Goal: Task Accomplishment & Management: Complete application form

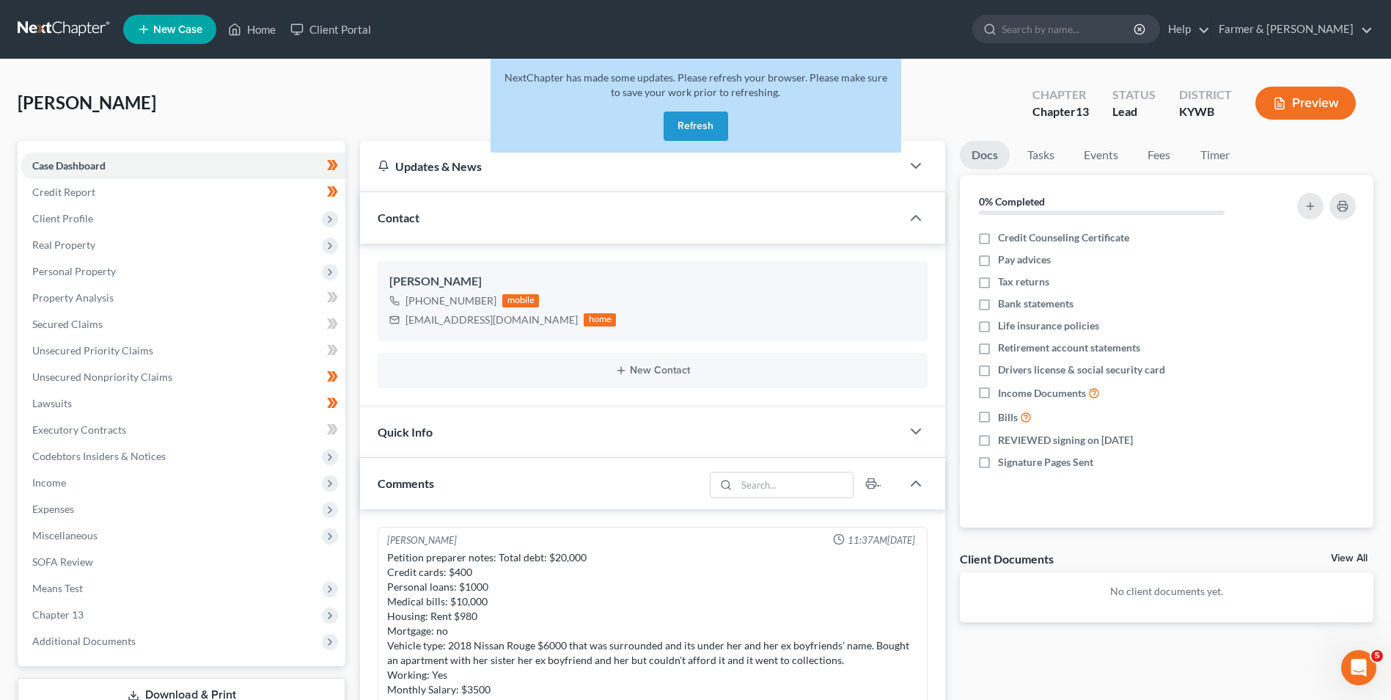
scroll to position [232, 0]
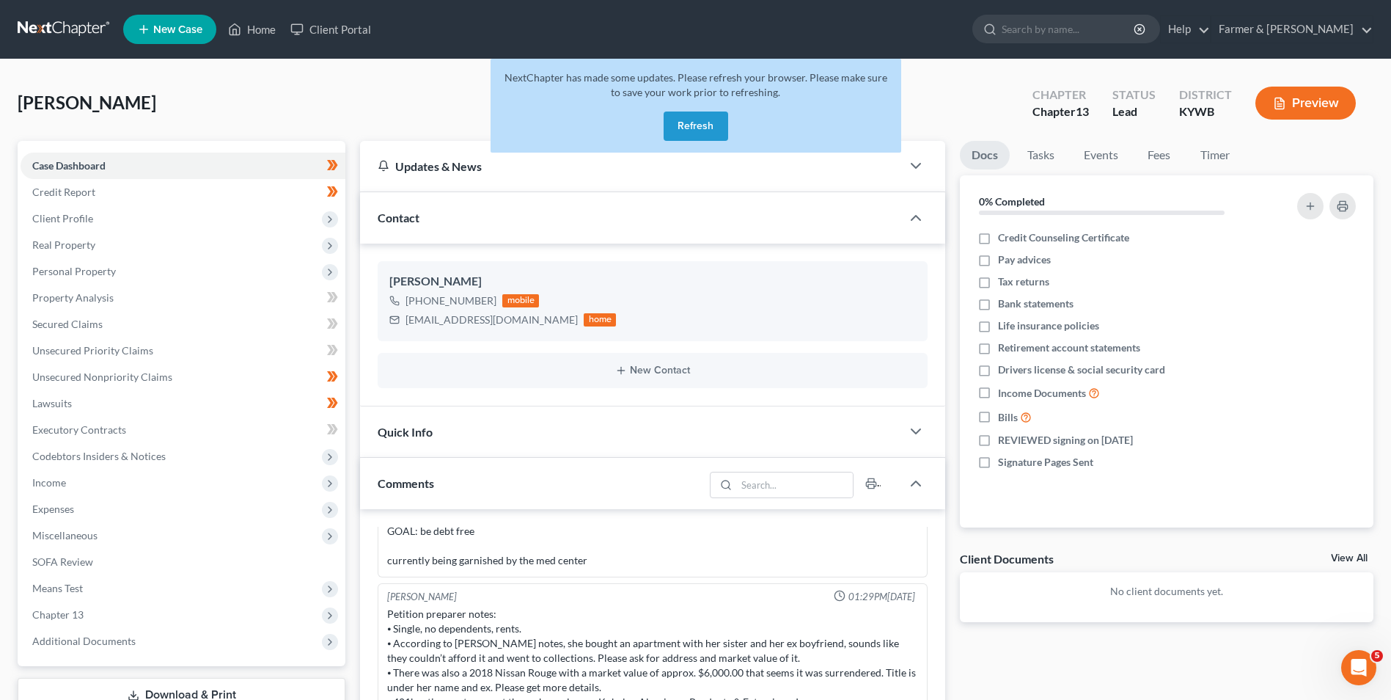
click at [685, 120] on button "Refresh" at bounding box center [696, 125] width 65 height 29
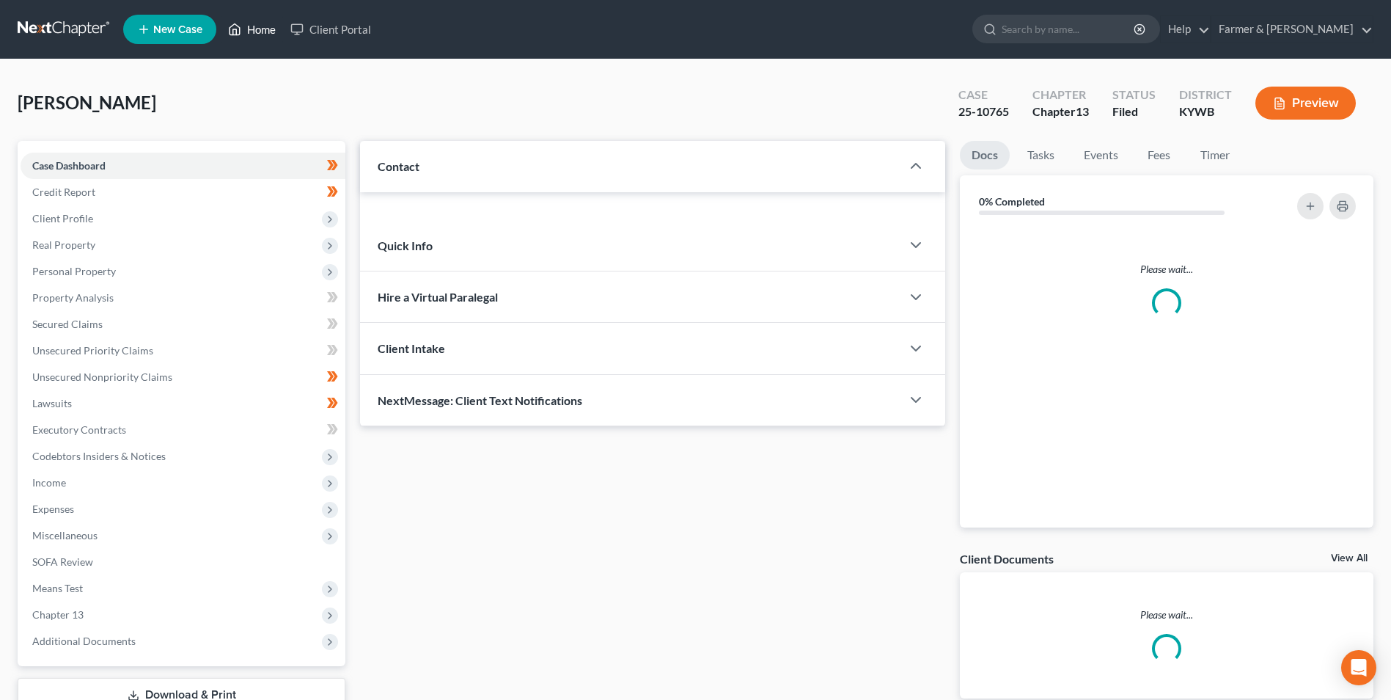
drag, startPoint x: 0, startPoint y: 0, endPoint x: 261, endPoint y: 30, distance: 262.9
click at [261, 30] on link "Home" at bounding box center [252, 29] width 62 height 26
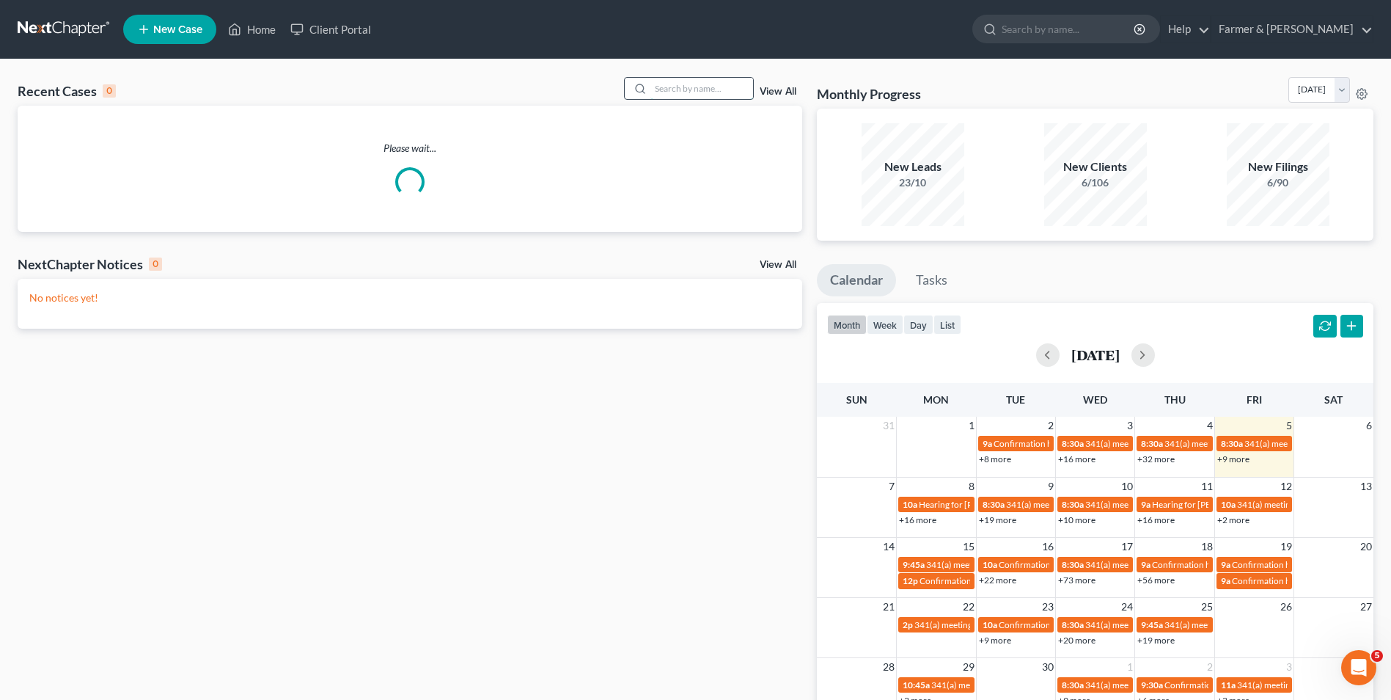
click at [676, 86] on input "search" at bounding box center [702, 88] width 103 height 21
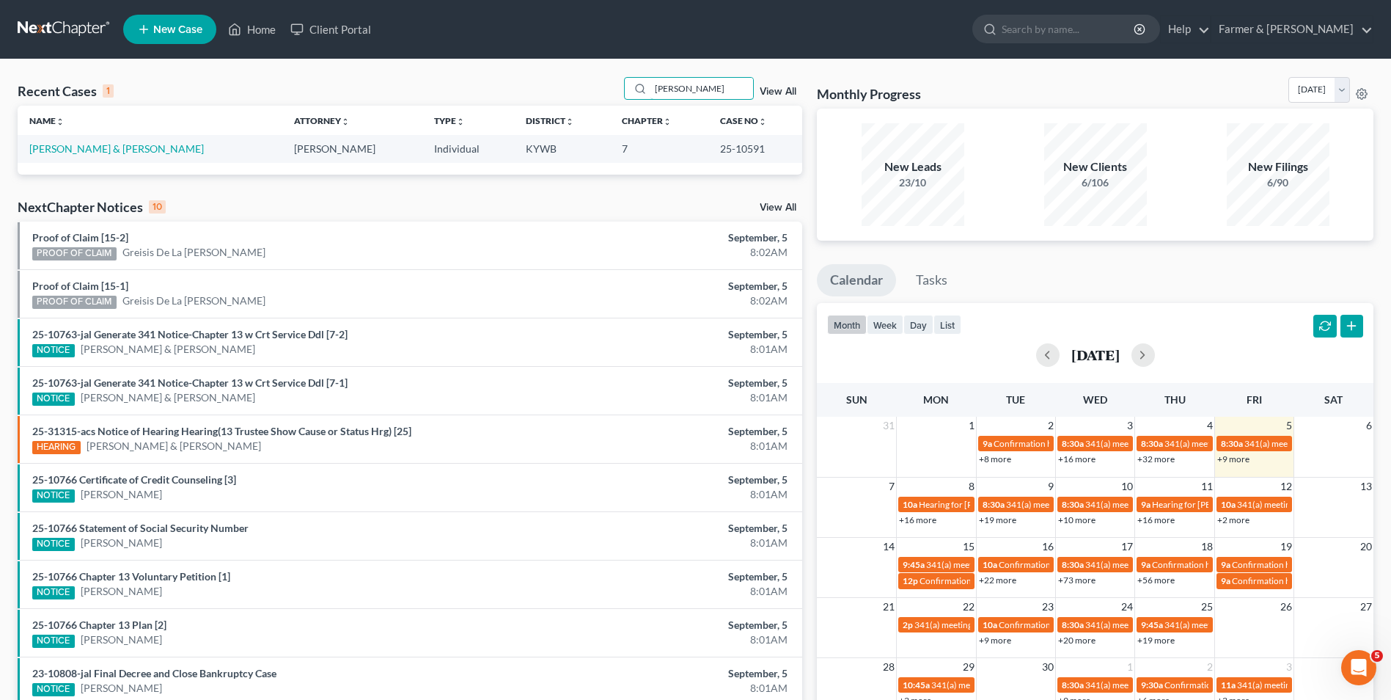
type input "[PERSON_NAME]"
click at [141, 156] on td "[PERSON_NAME] & [PERSON_NAME]" at bounding box center [150, 148] width 265 height 27
click at [125, 149] on link "[PERSON_NAME] & [PERSON_NAME]" at bounding box center [116, 148] width 175 height 12
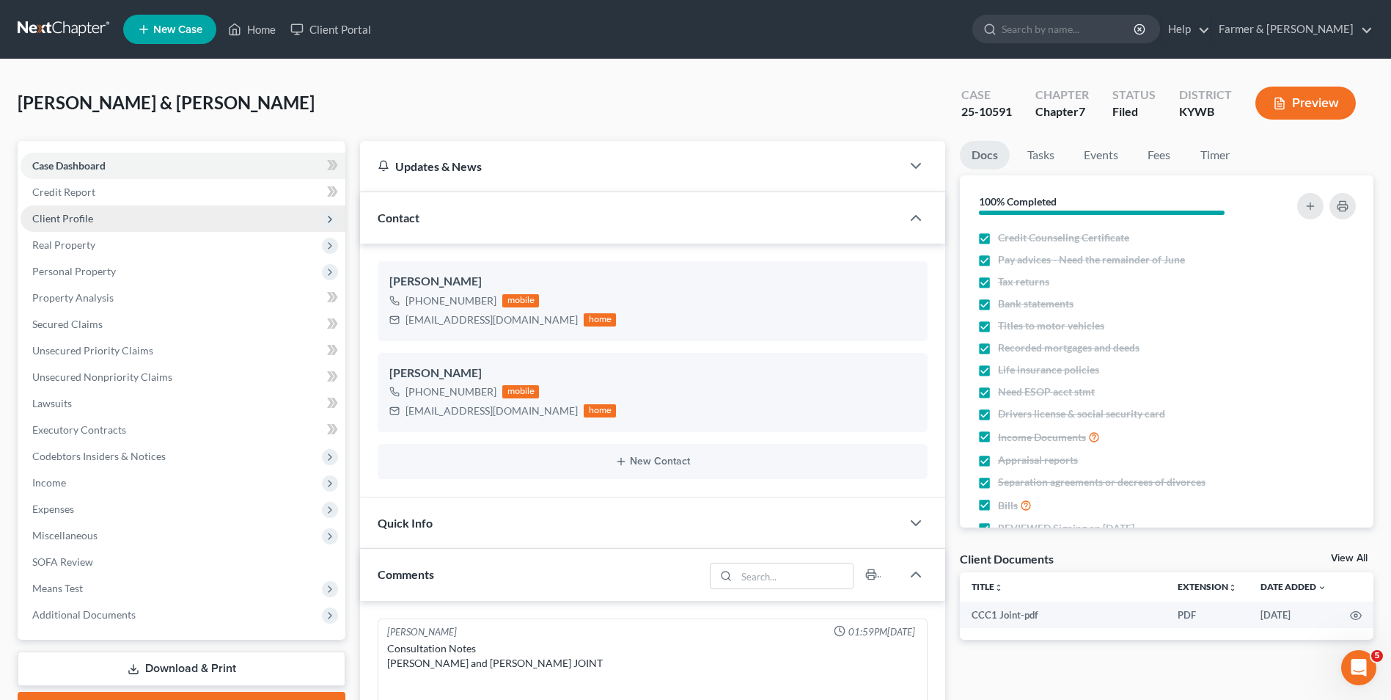
scroll to position [330, 0]
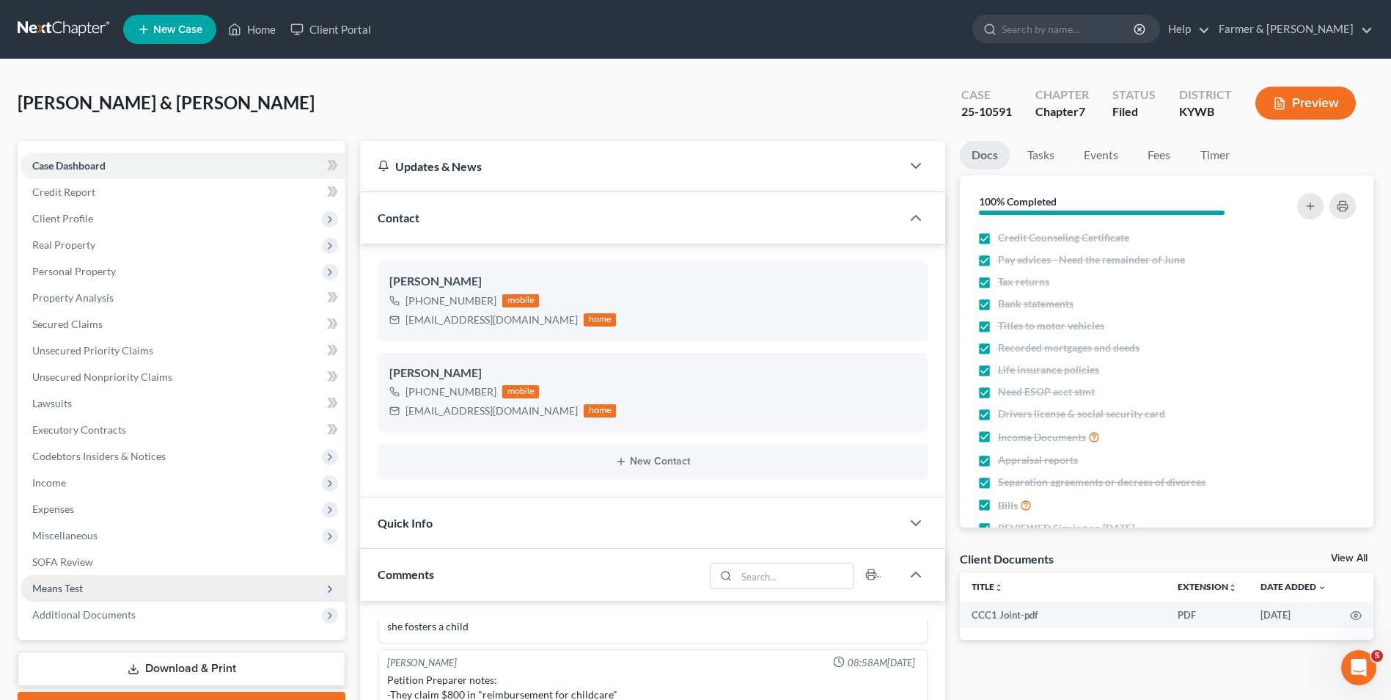
click at [80, 585] on span "Means Test" at bounding box center [57, 588] width 51 height 12
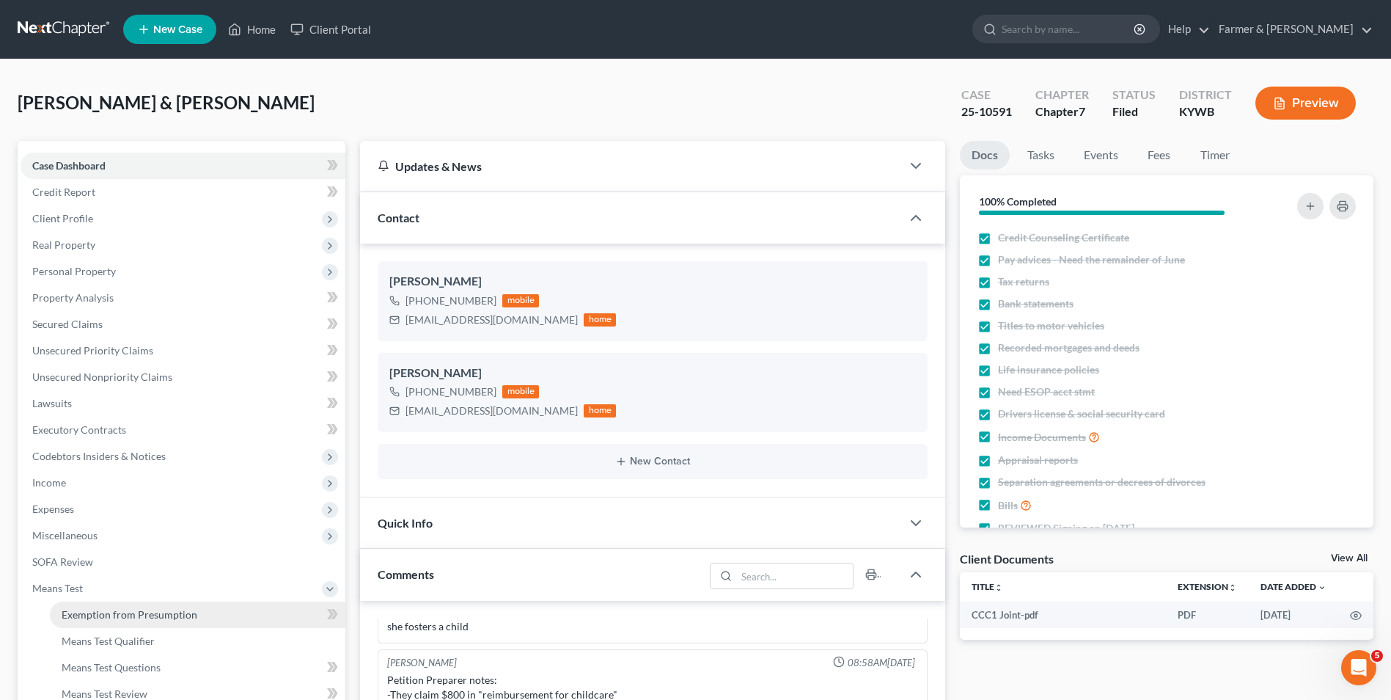
scroll to position [147, 0]
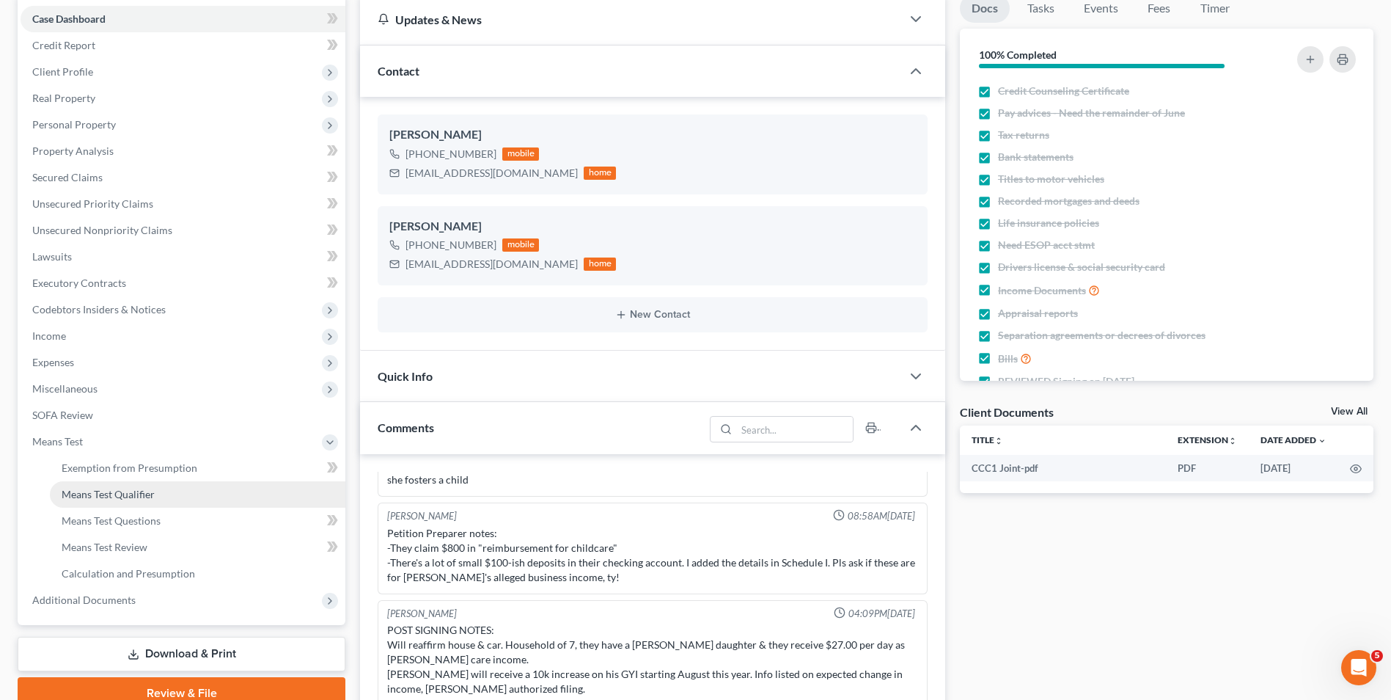
click at [151, 496] on span "Means Test Qualifier" at bounding box center [108, 494] width 93 height 12
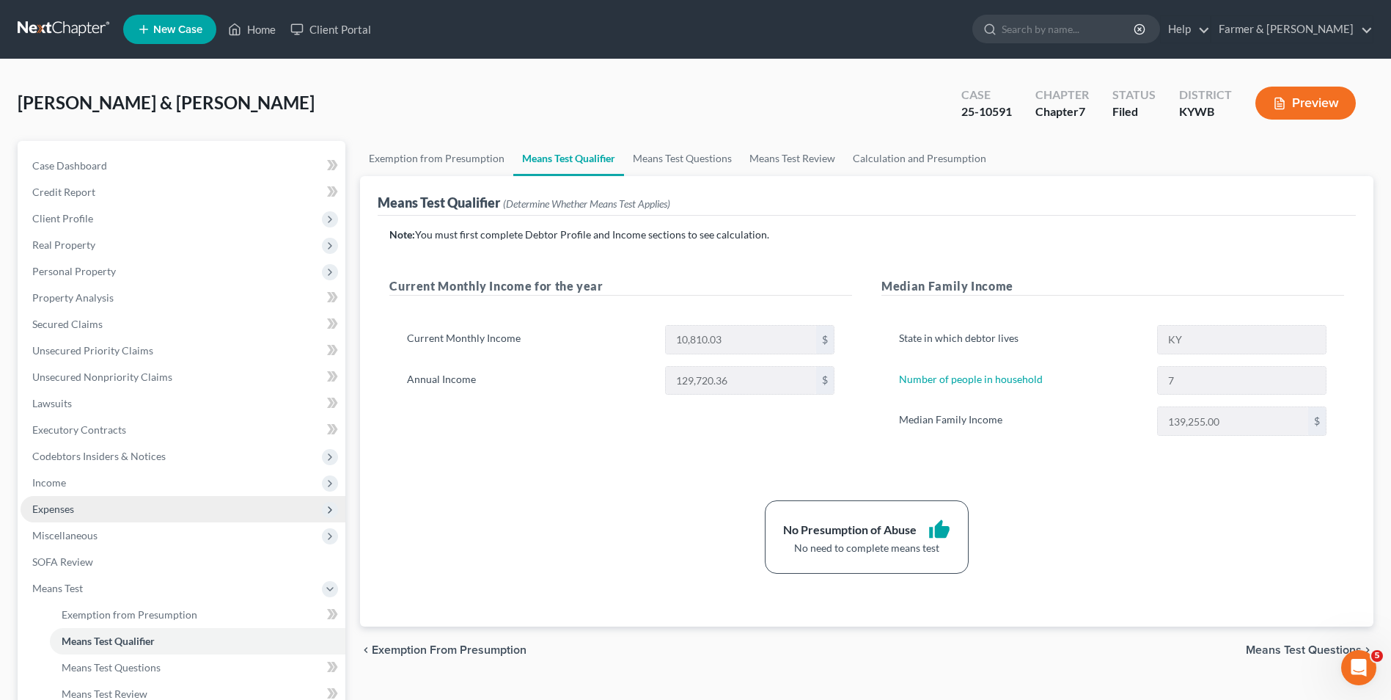
click at [73, 508] on span "Expenses" at bounding box center [53, 508] width 42 height 12
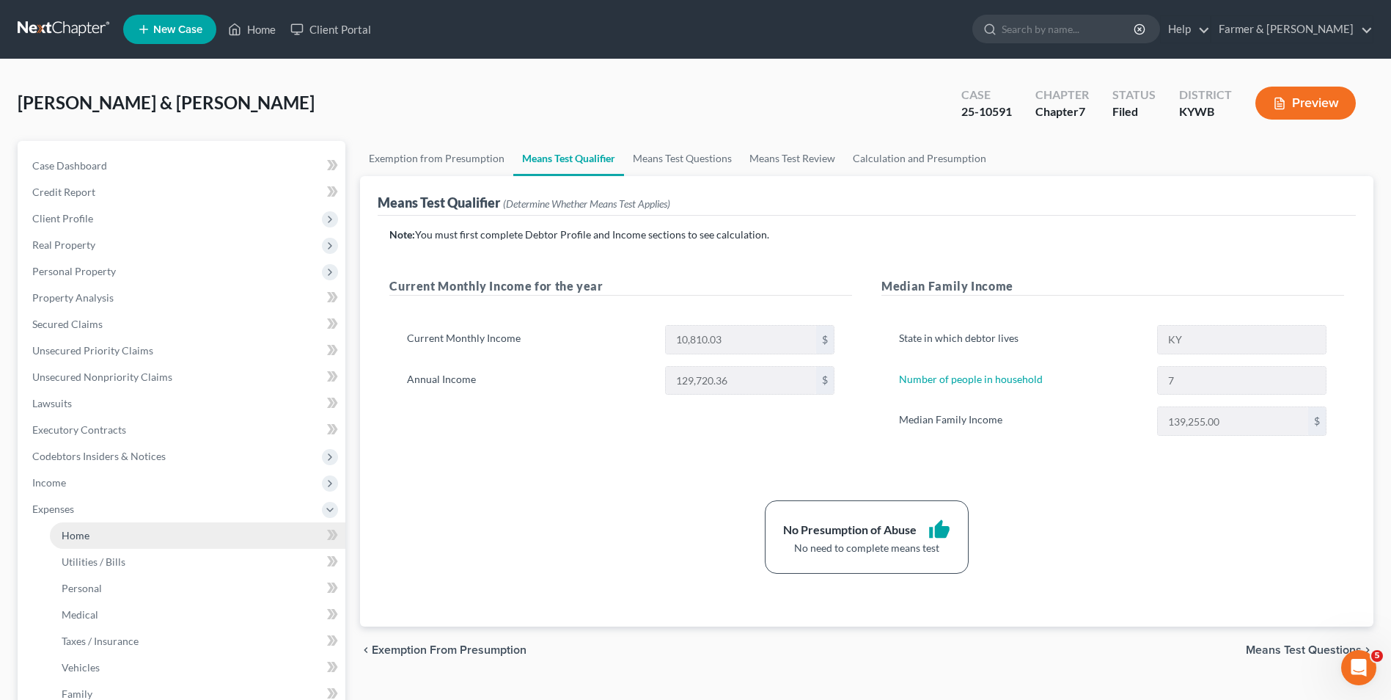
click at [81, 538] on span "Home" at bounding box center [76, 535] width 28 height 12
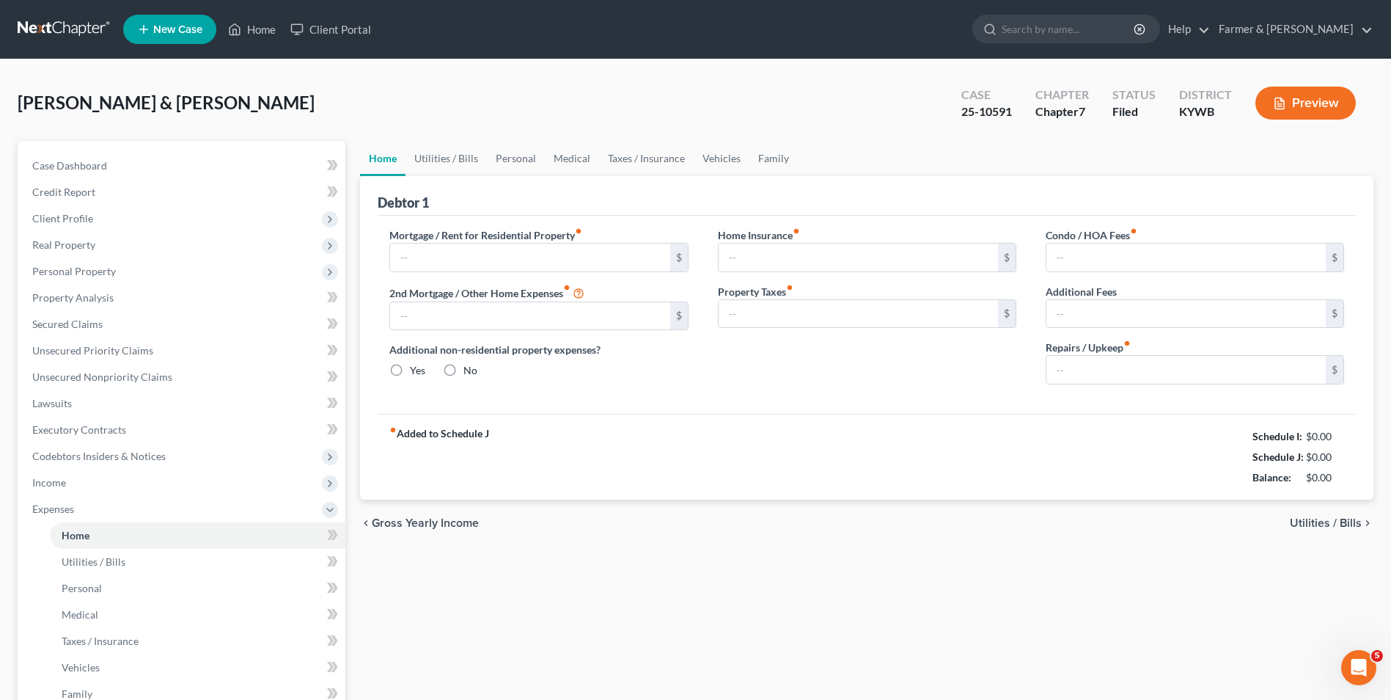
type input "1,230.24"
type input "959.61"
radio input "true"
type input "0.00"
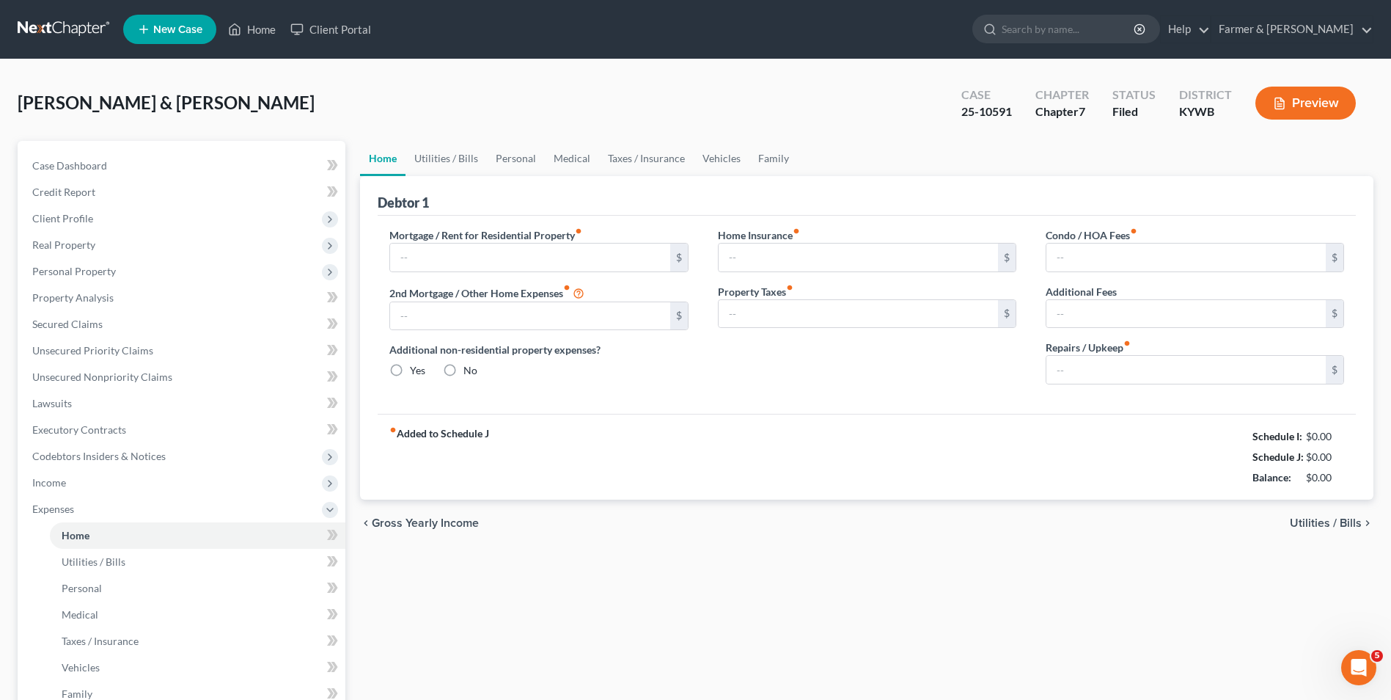
type input "0.00"
type input "150.00"
click at [506, 165] on link "Personal" at bounding box center [516, 158] width 58 height 35
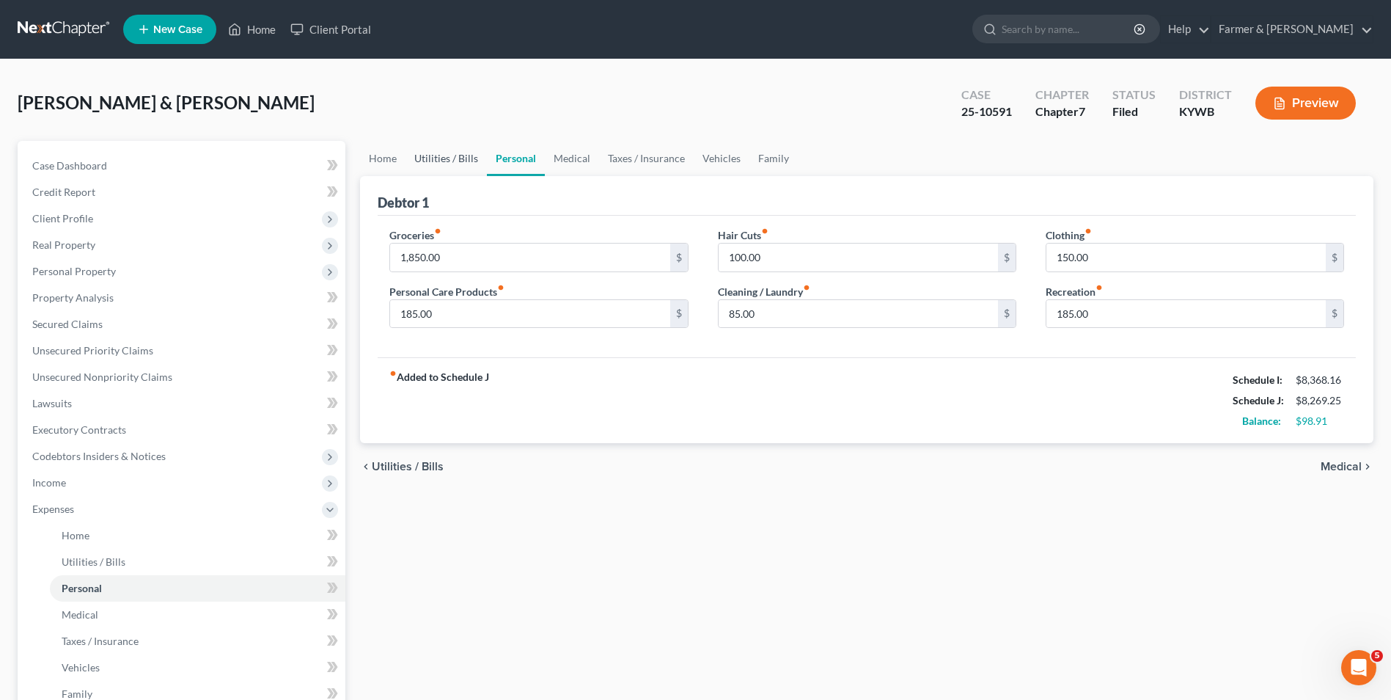
click at [445, 156] on link "Utilities / Bills" at bounding box center [446, 158] width 81 height 35
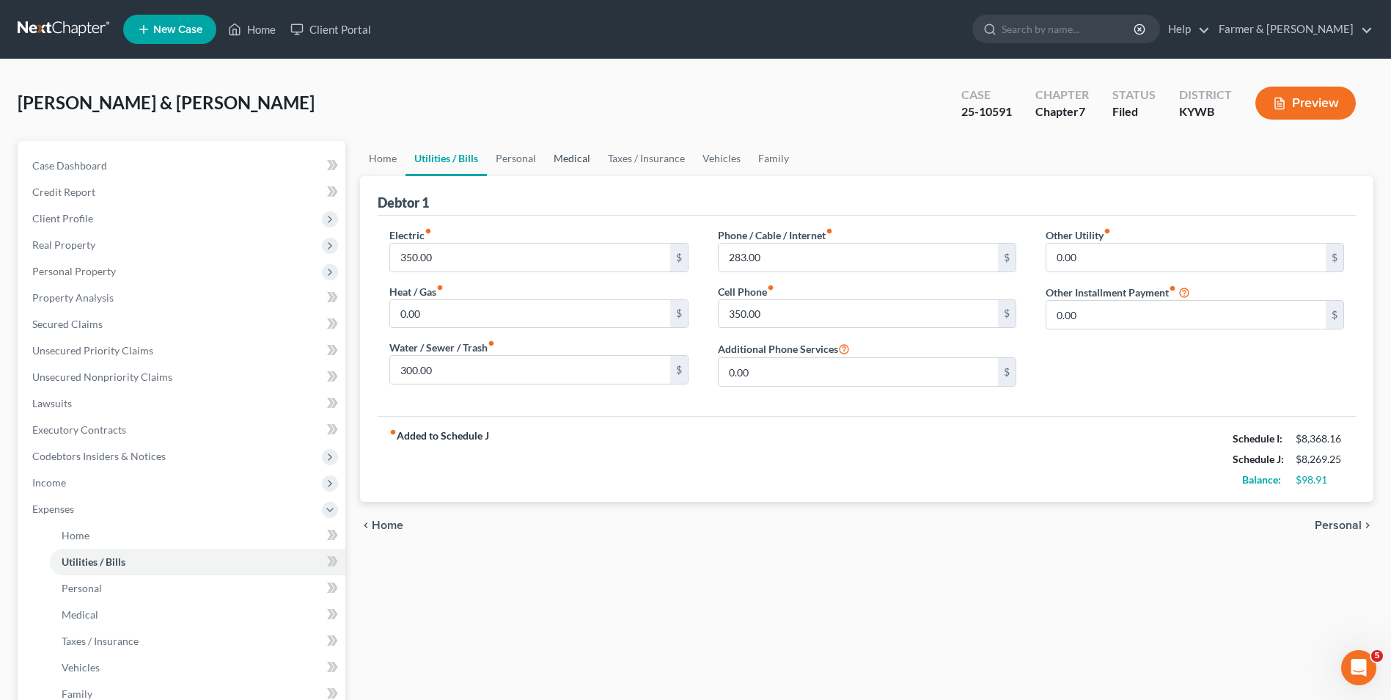
click at [568, 155] on link "Medical" at bounding box center [572, 158] width 54 height 35
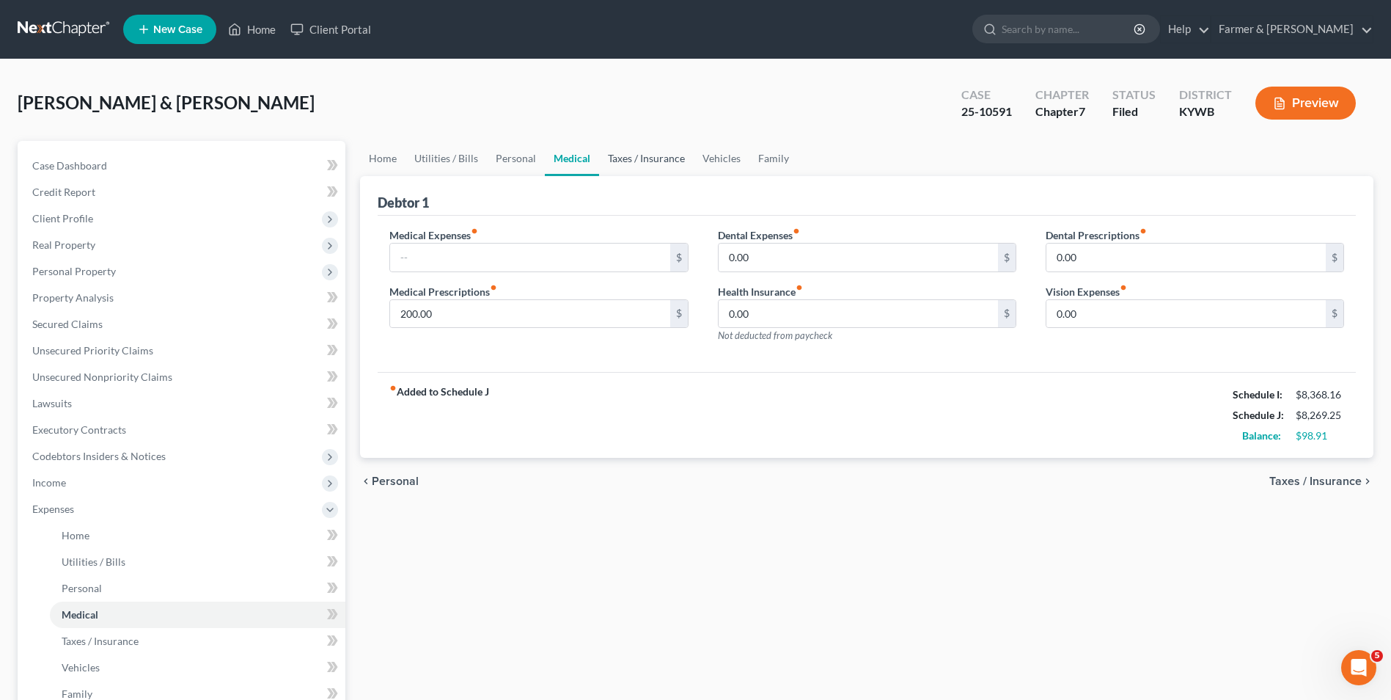
click at [653, 155] on link "Taxes / Insurance" at bounding box center [646, 158] width 95 height 35
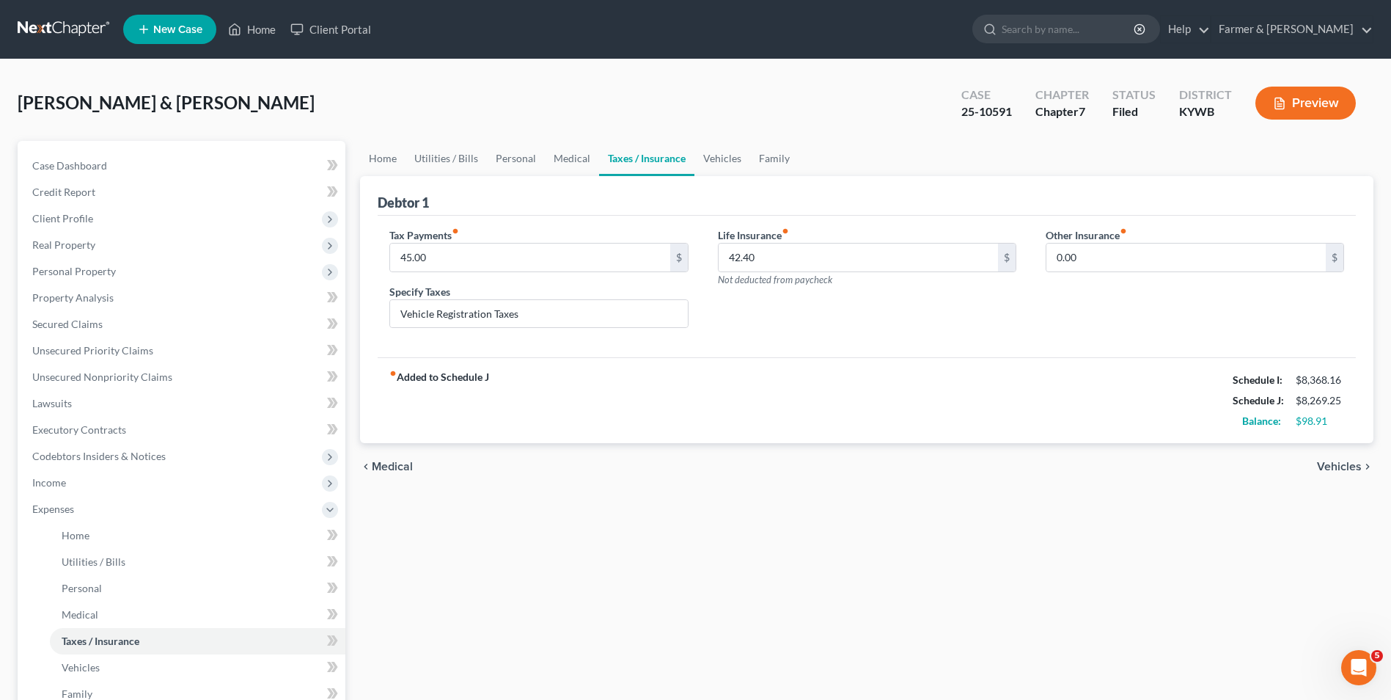
click at [330, 81] on div "[PERSON_NAME] & [PERSON_NAME] Upgraded Case 25-10591 Chapter Chapter 7 Status F…" at bounding box center [696, 109] width 1356 height 64
click at [65, 293] on span "Property Analysis" at bounding box center [72, 297] width 81 height 12
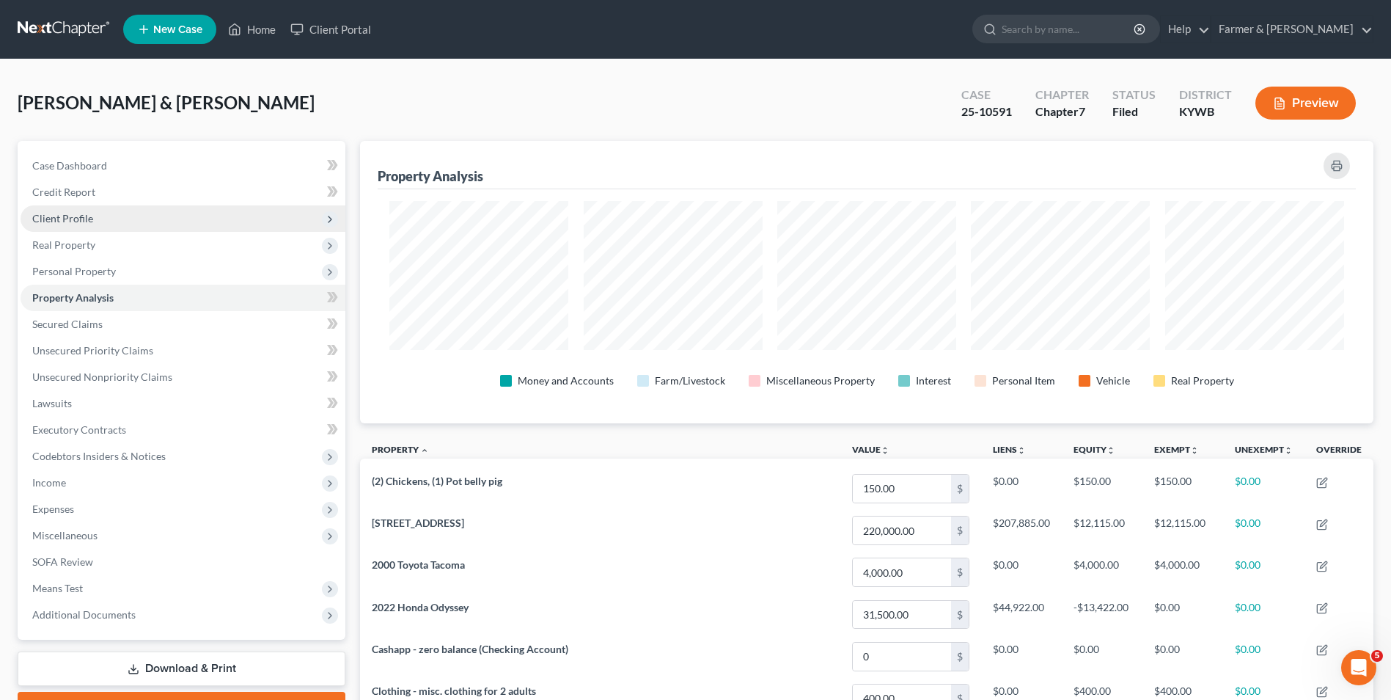
click at [64, 214] on span "Client Profile" at bounding box center [62, 218] width 61 height 12
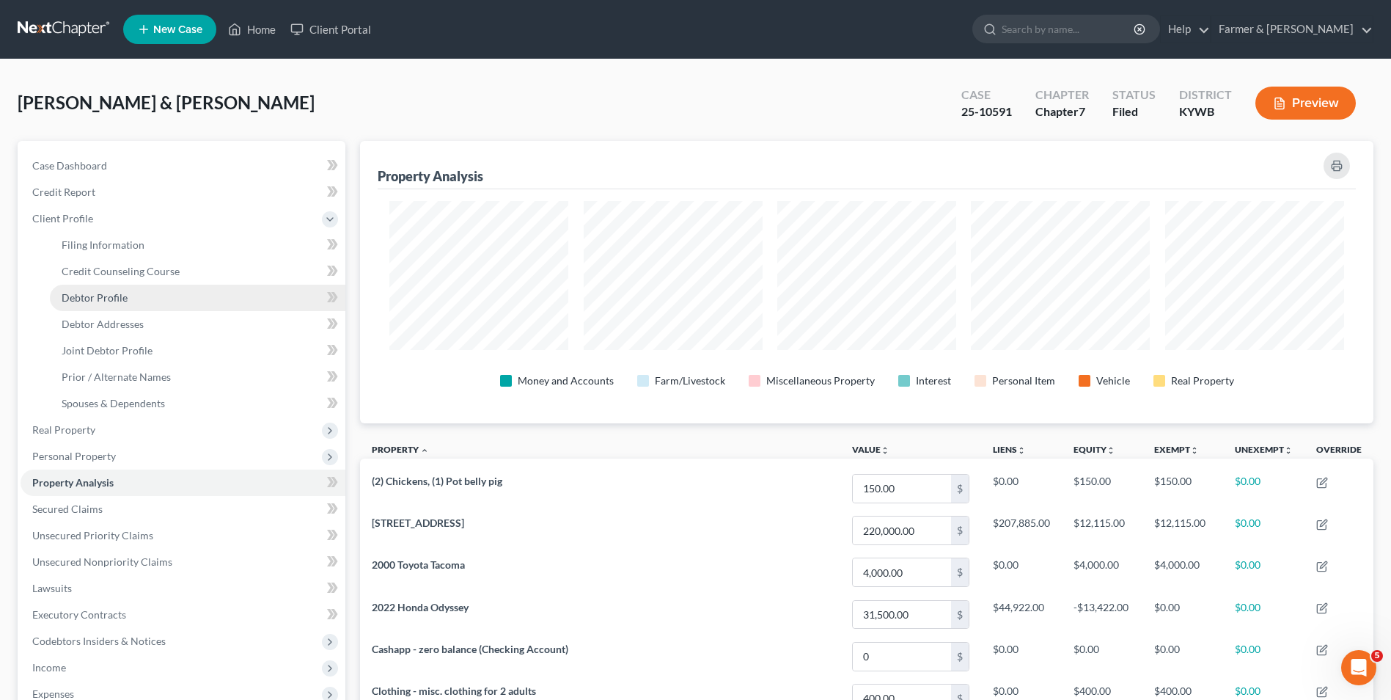
click at [87, 291] on span "Debtor Profile" at bounding box center [95, 297] width 66 height 12
select select "1"
select select "6"
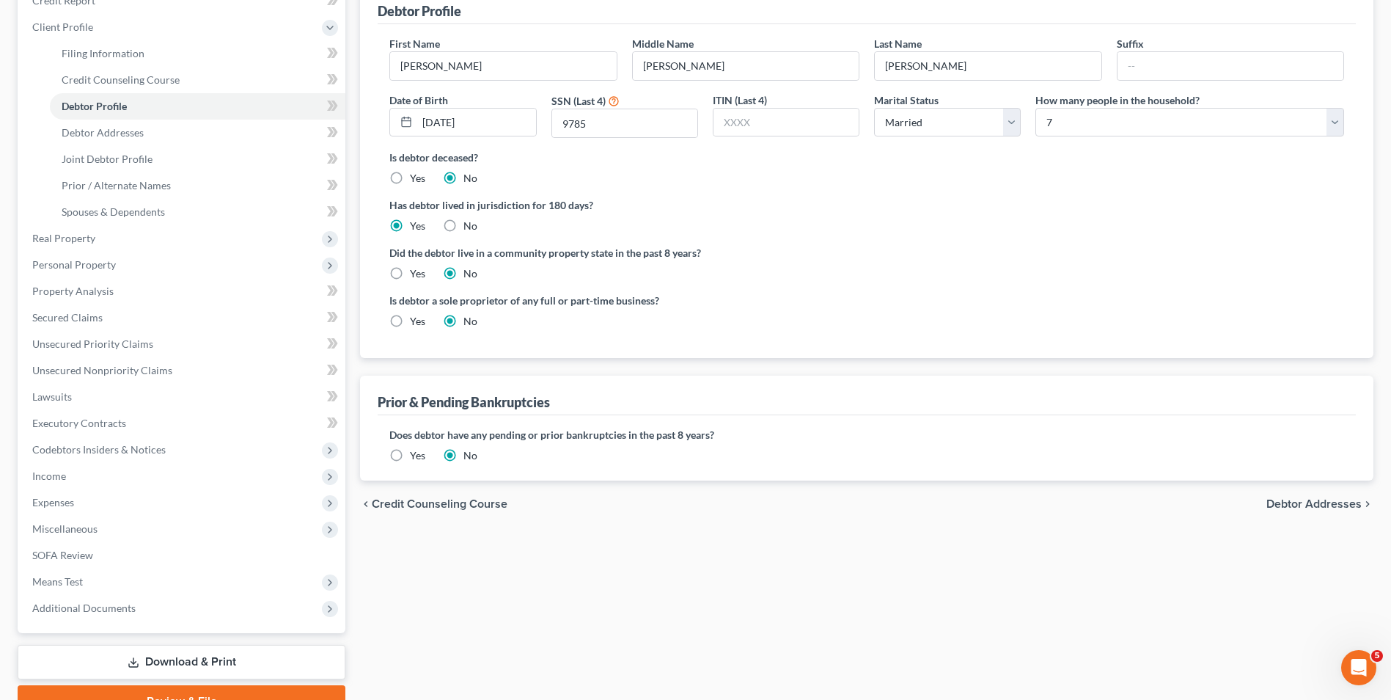
scroll to position [118, 0]
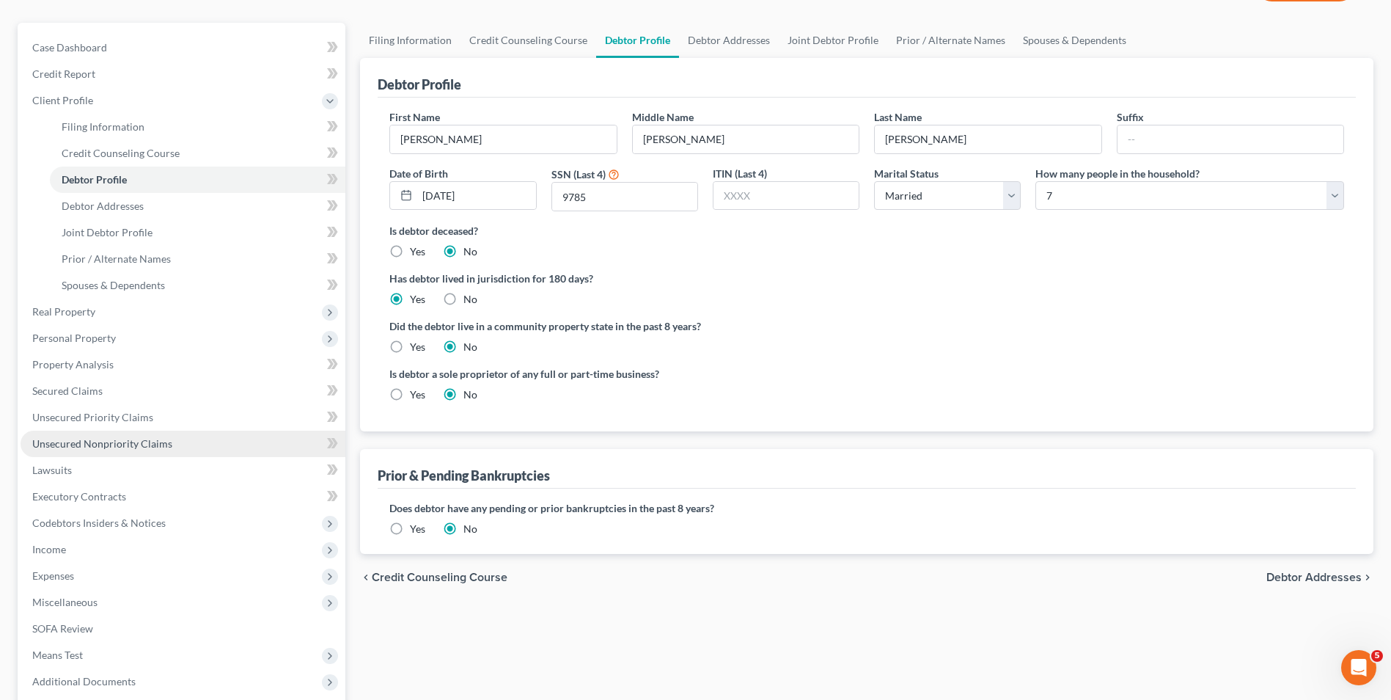
click at [75, 437] on span "Unsecured Nonpriority Claims" at bounding box center [102, 443] width 140 height 12
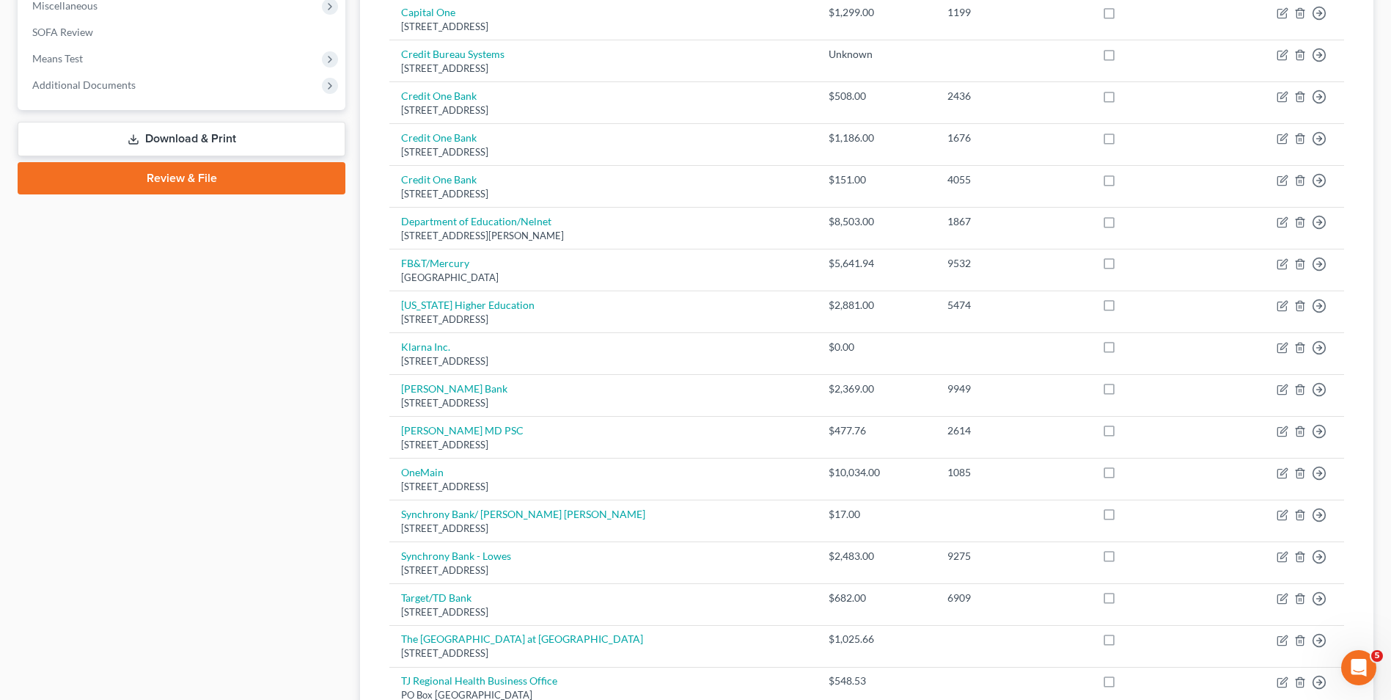
scroll to position [236, 0]
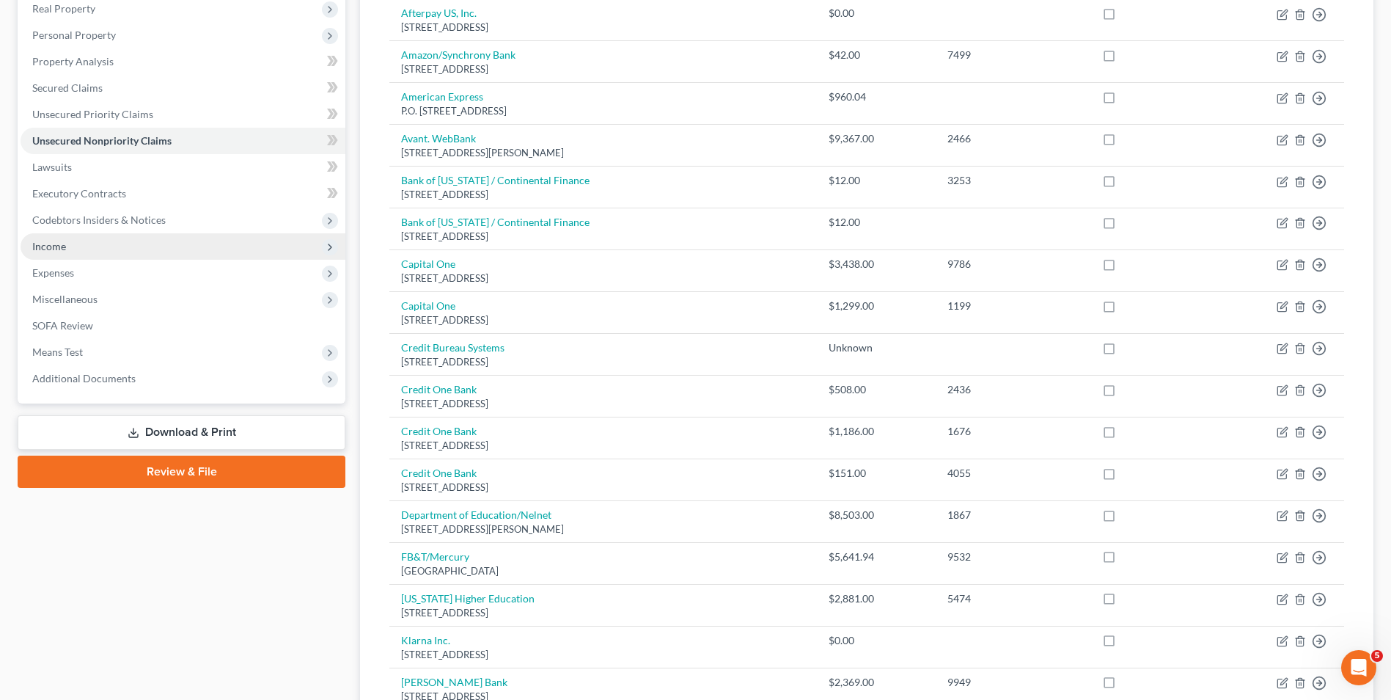
click at [75, 249] on span "Income" at bounding box center [183, 246] width 325 height 26
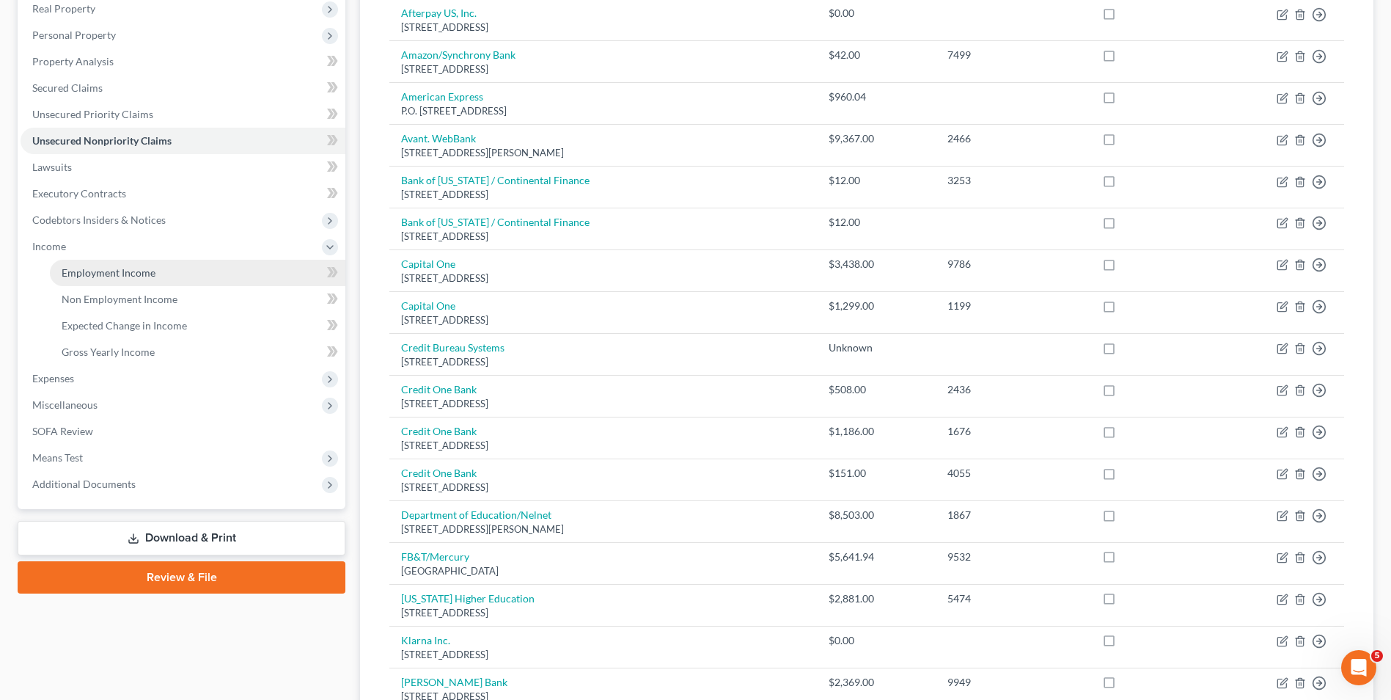
click at [92, 274] on span "Employment Income" at bounding box center [109, 272] width 94 height 12
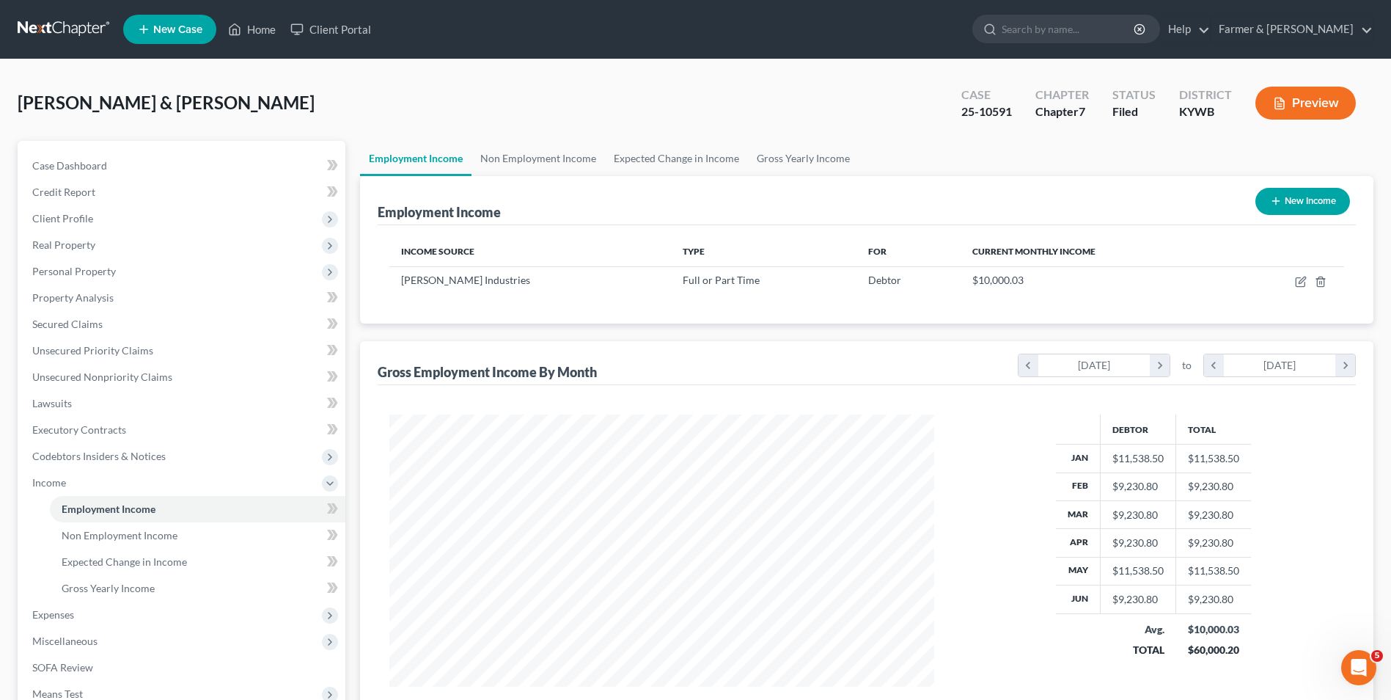
scroll to position [73, 0]
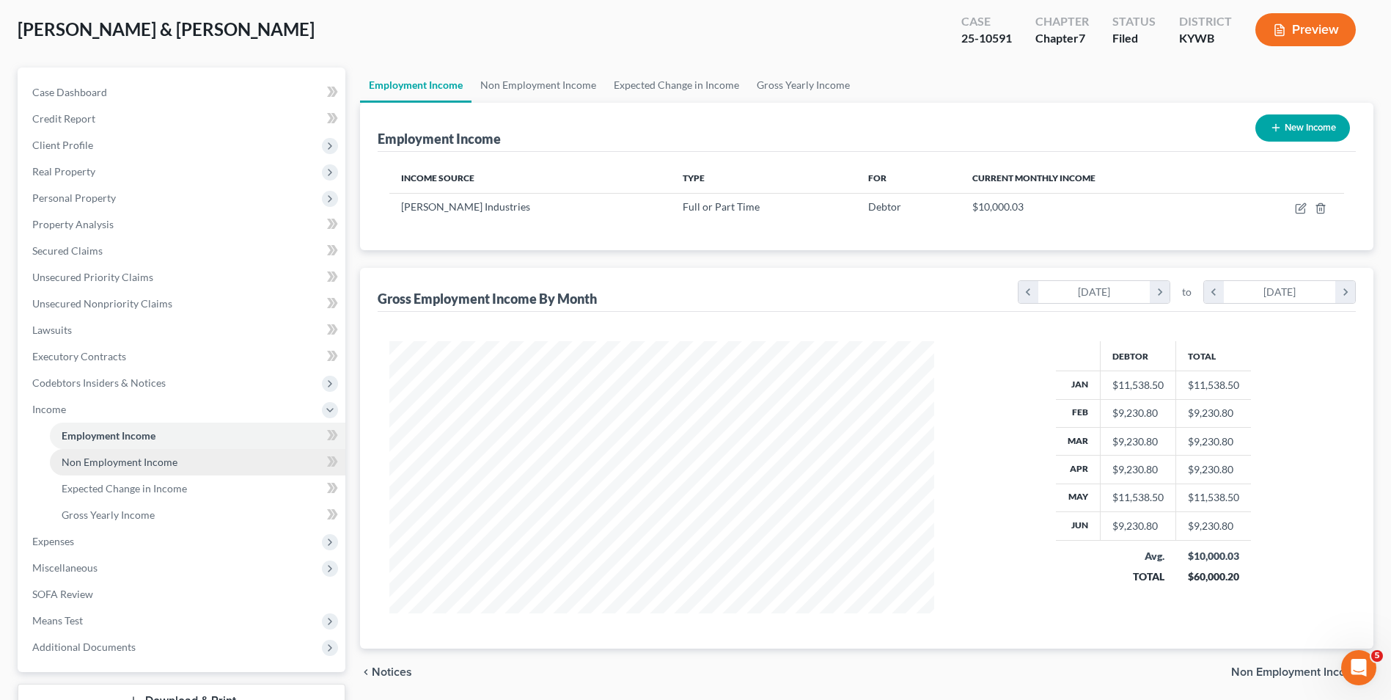
click at [93, 463] on span "Non Employment Income" at bounding box center [120, 462] width 116 height 12
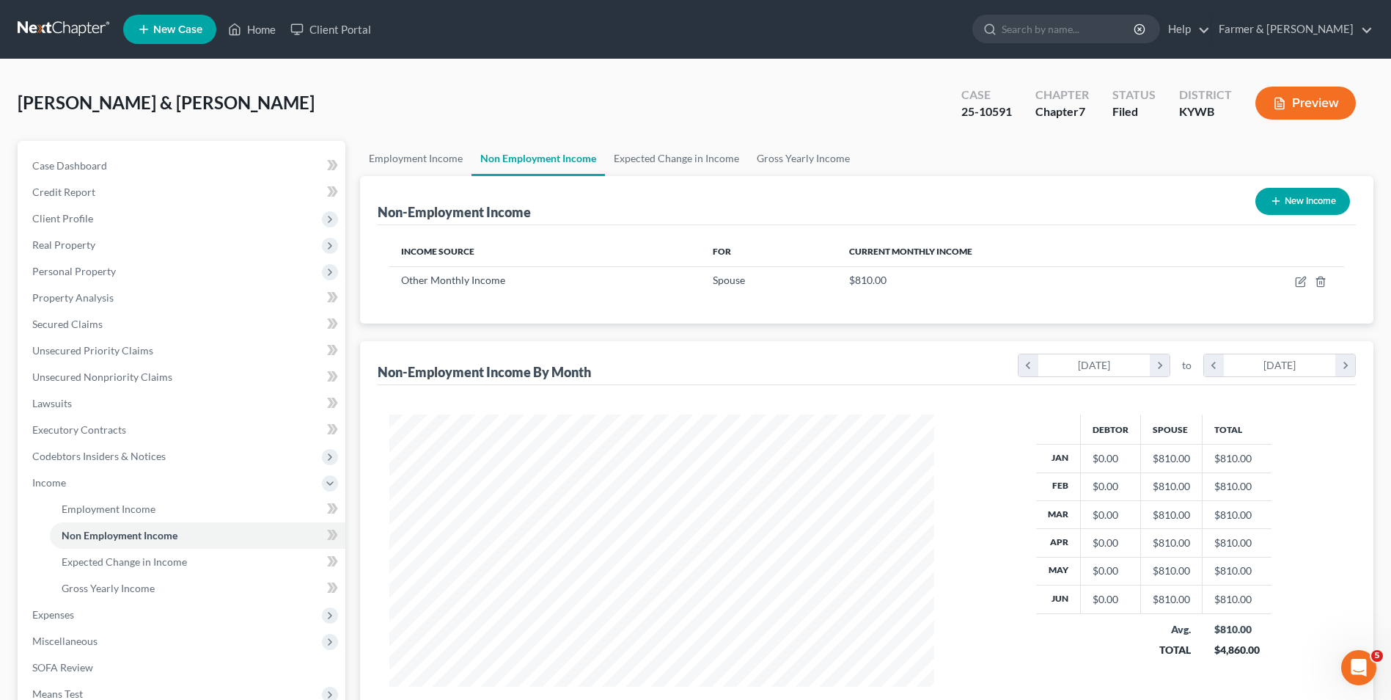
scroll to position [73, 0]
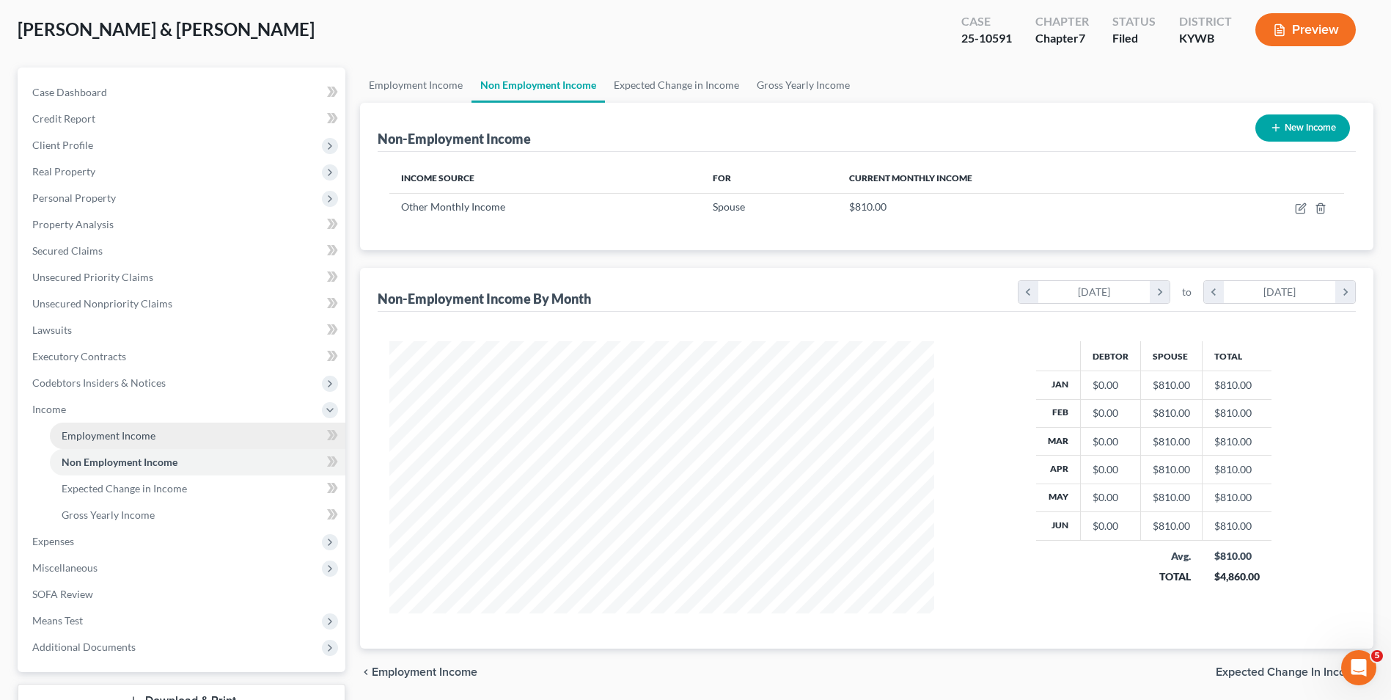
click at [107, 443] on link "Employment Income" at bounding box center [198, 436] width 296 height 26
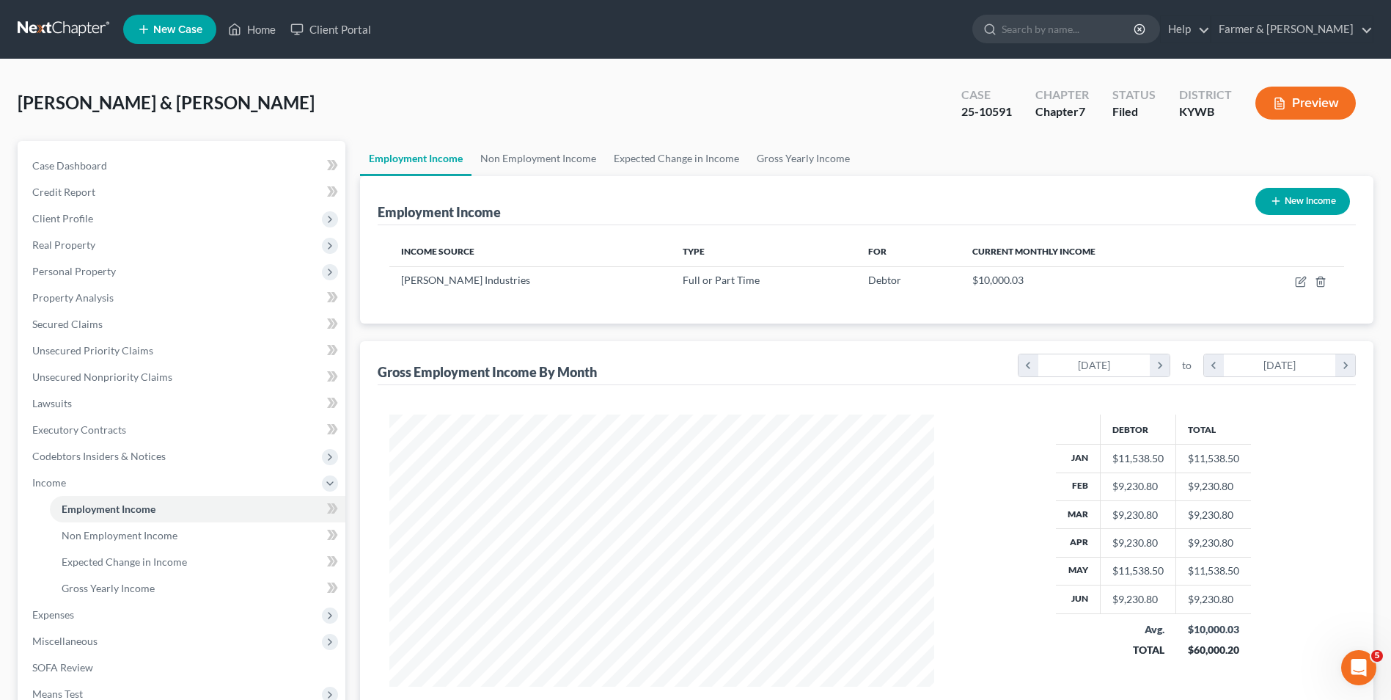
scroll to position [73, 0]
